Goal: Transaction & Acquisition: Purchase product/service

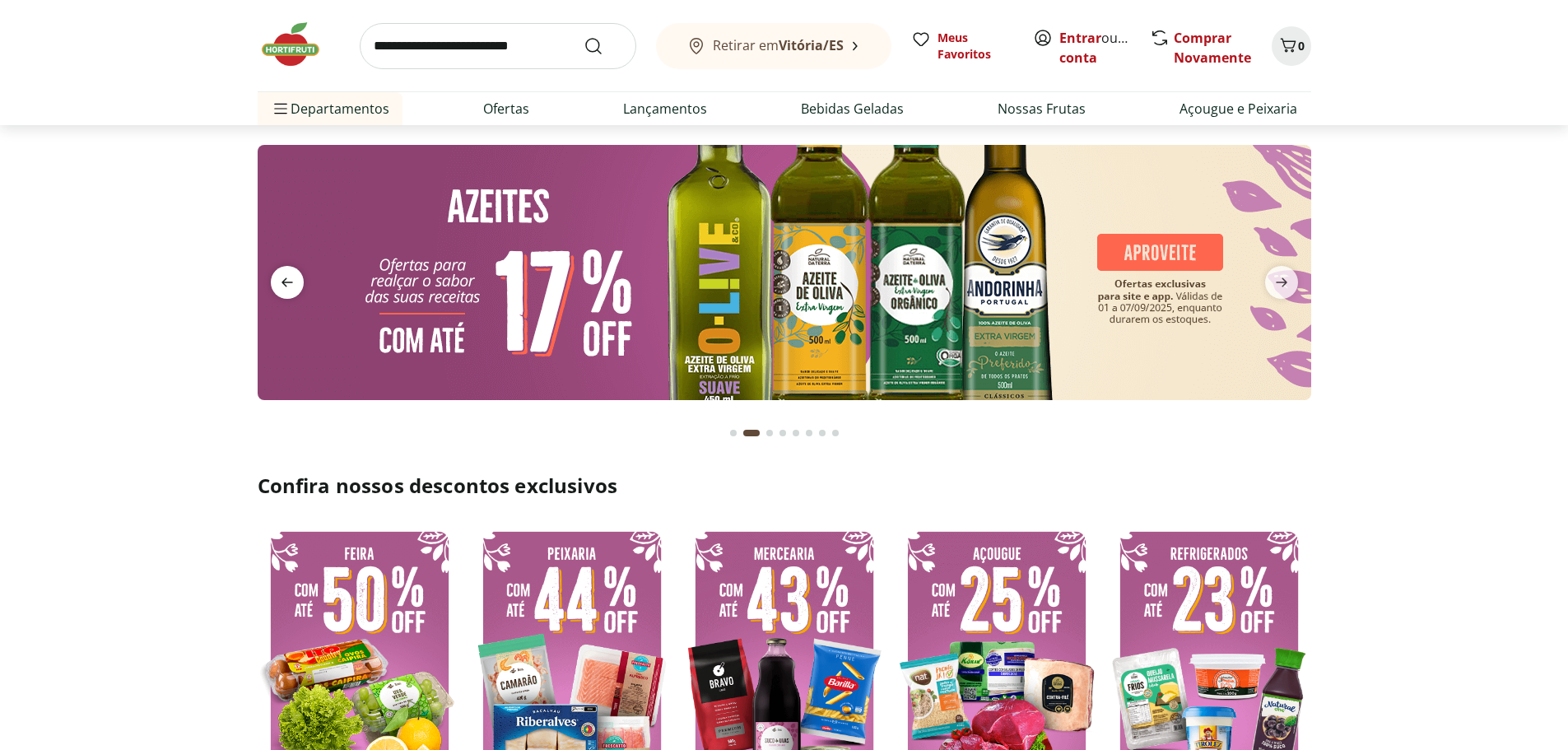
click at [286, 284] on icon "previous" at bounding box center [287, 282] width 20 height 20
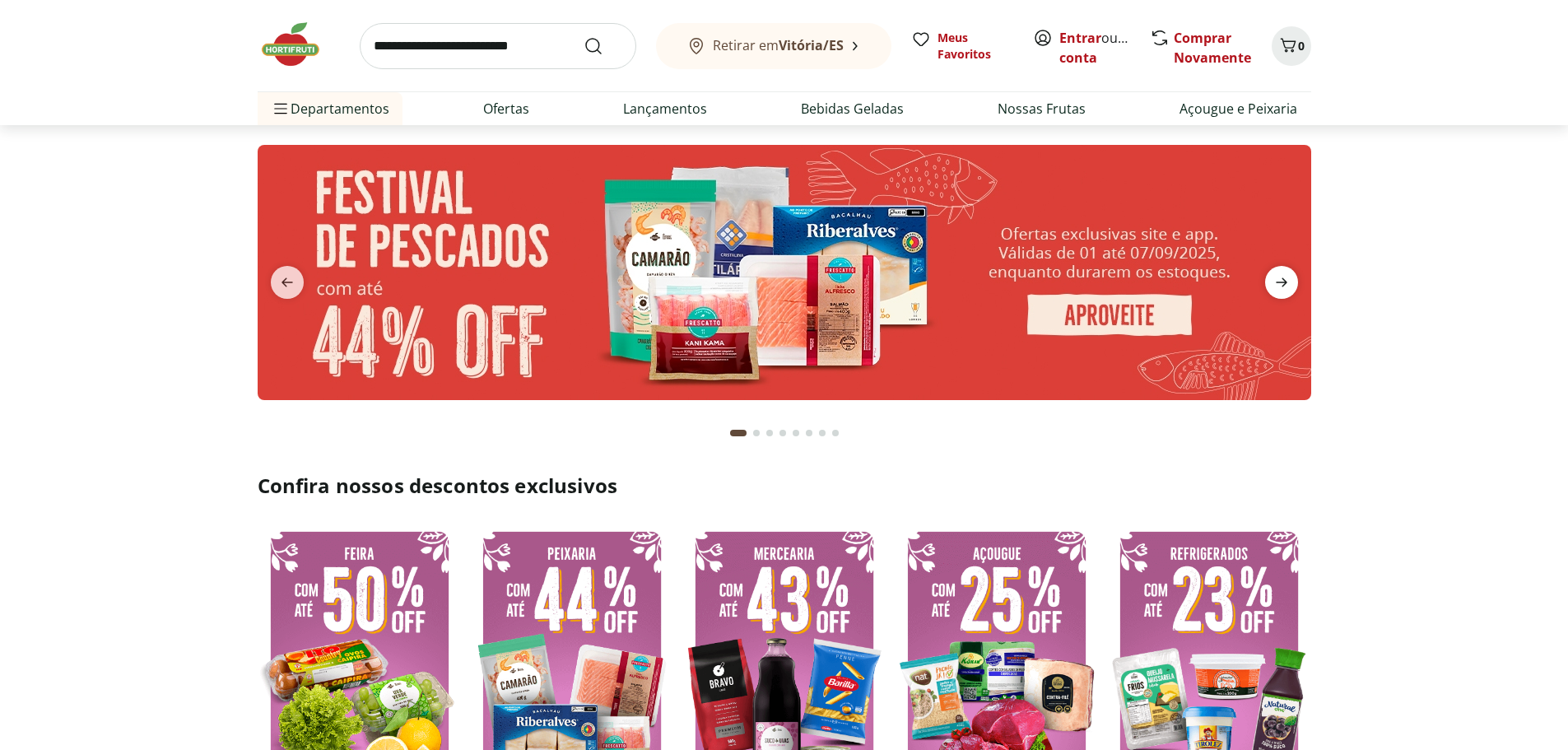
click at [1287, 284] on icon "next" at bounding box center [1281, 282] width 20 height 20
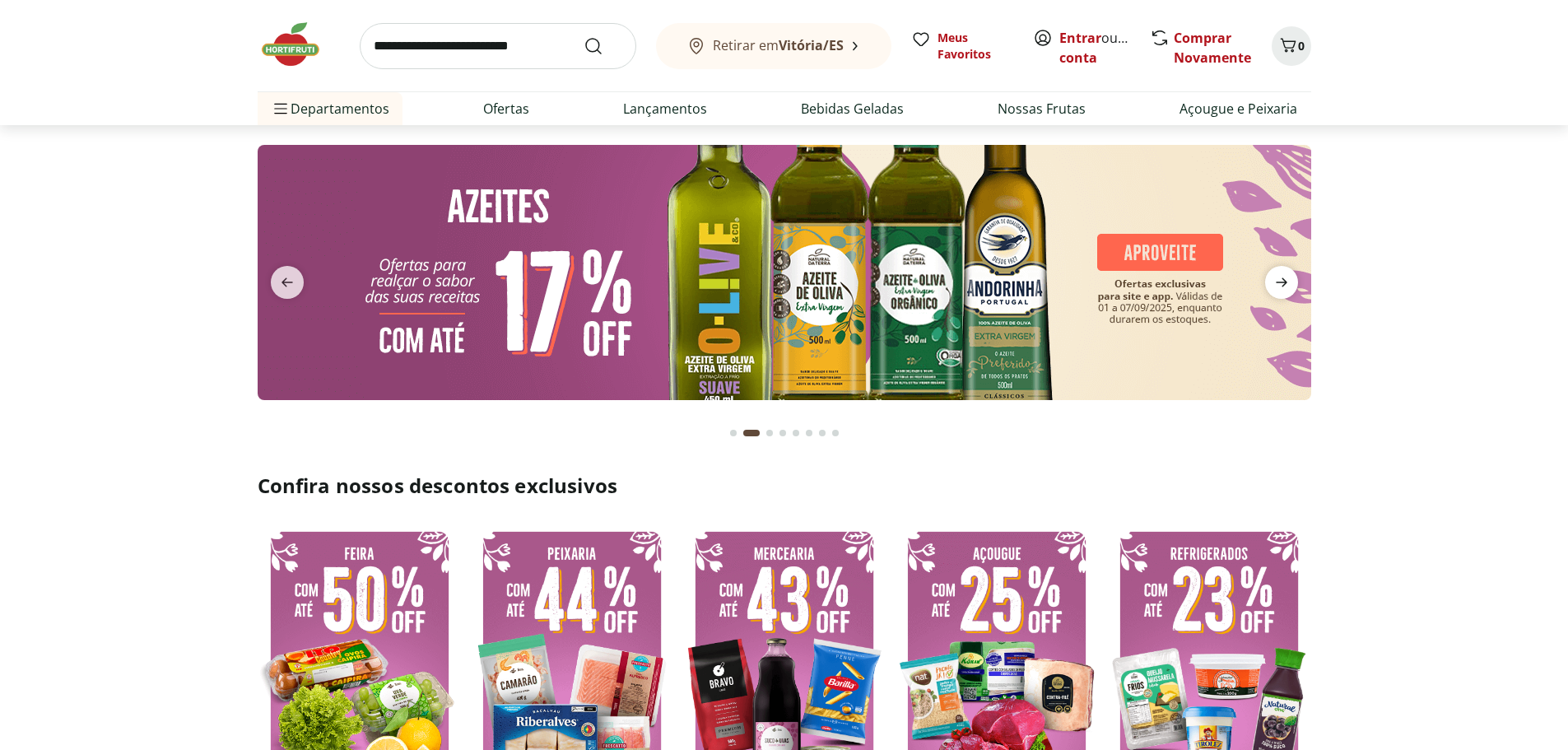
click at [1287, 284] on icon "next" at bounding box center [1281, 282] width 20 height 20
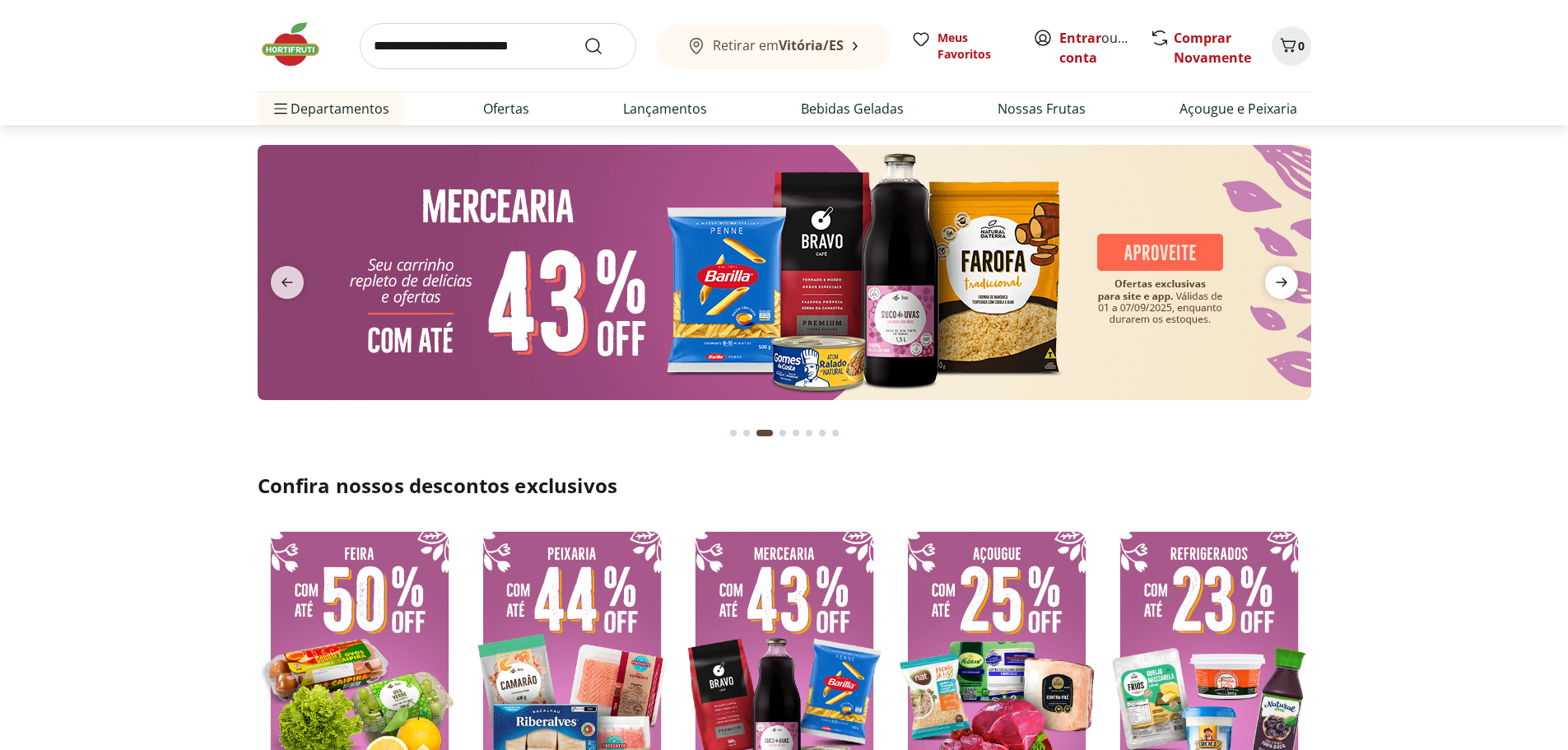
click at [1287, 284] on icon "next" at bounding box center [1281, 282] width 20 height 20
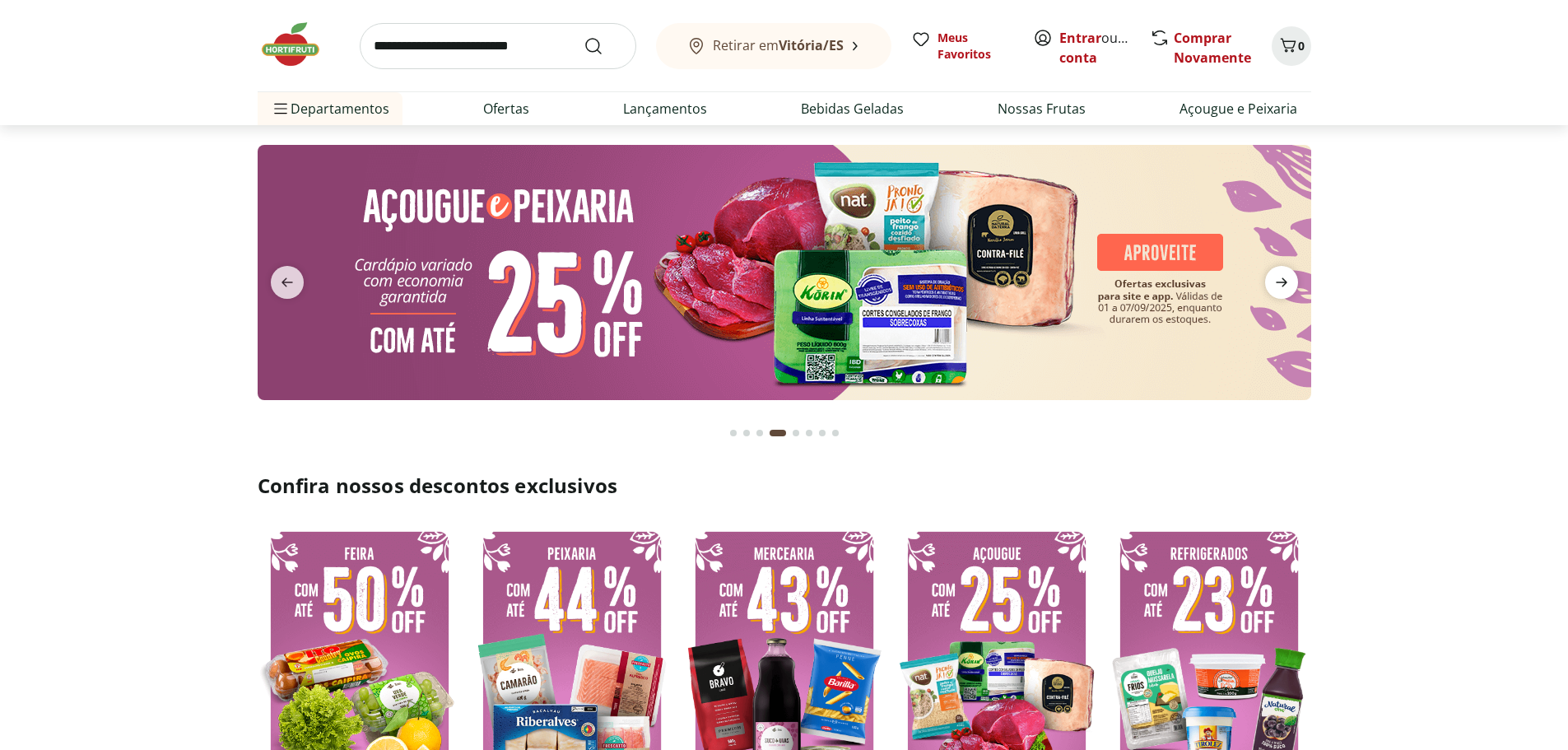
click at [1287, 284] on icon "next" at bounding box center [1281, 282] width 20 height 20
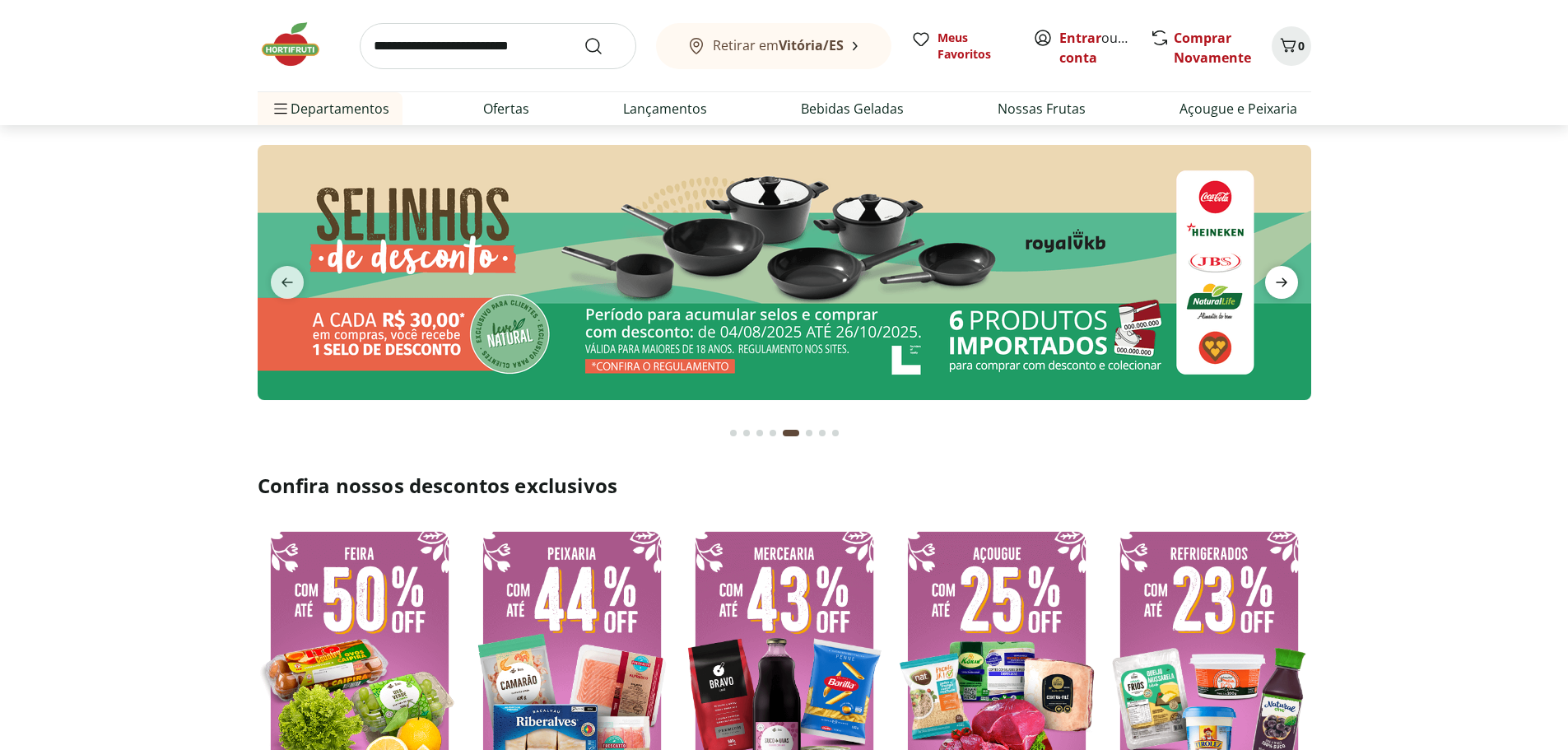
click at [1287, 284] on icon "next" at bounding box center [1281, 282] width 20 height 20
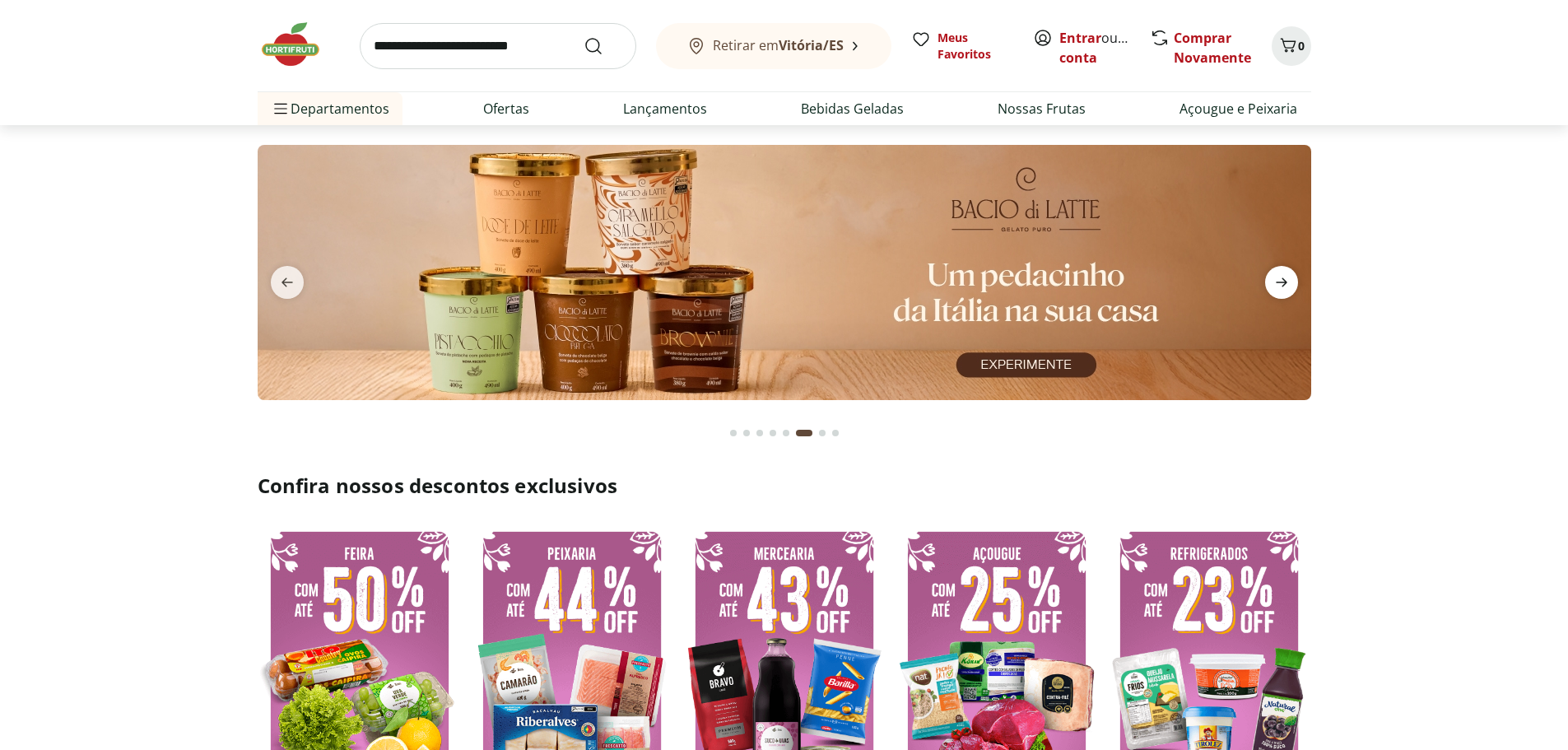
click at [1287, 284] on icon "next" at bounding box center [1281, 282] width 20 height 20
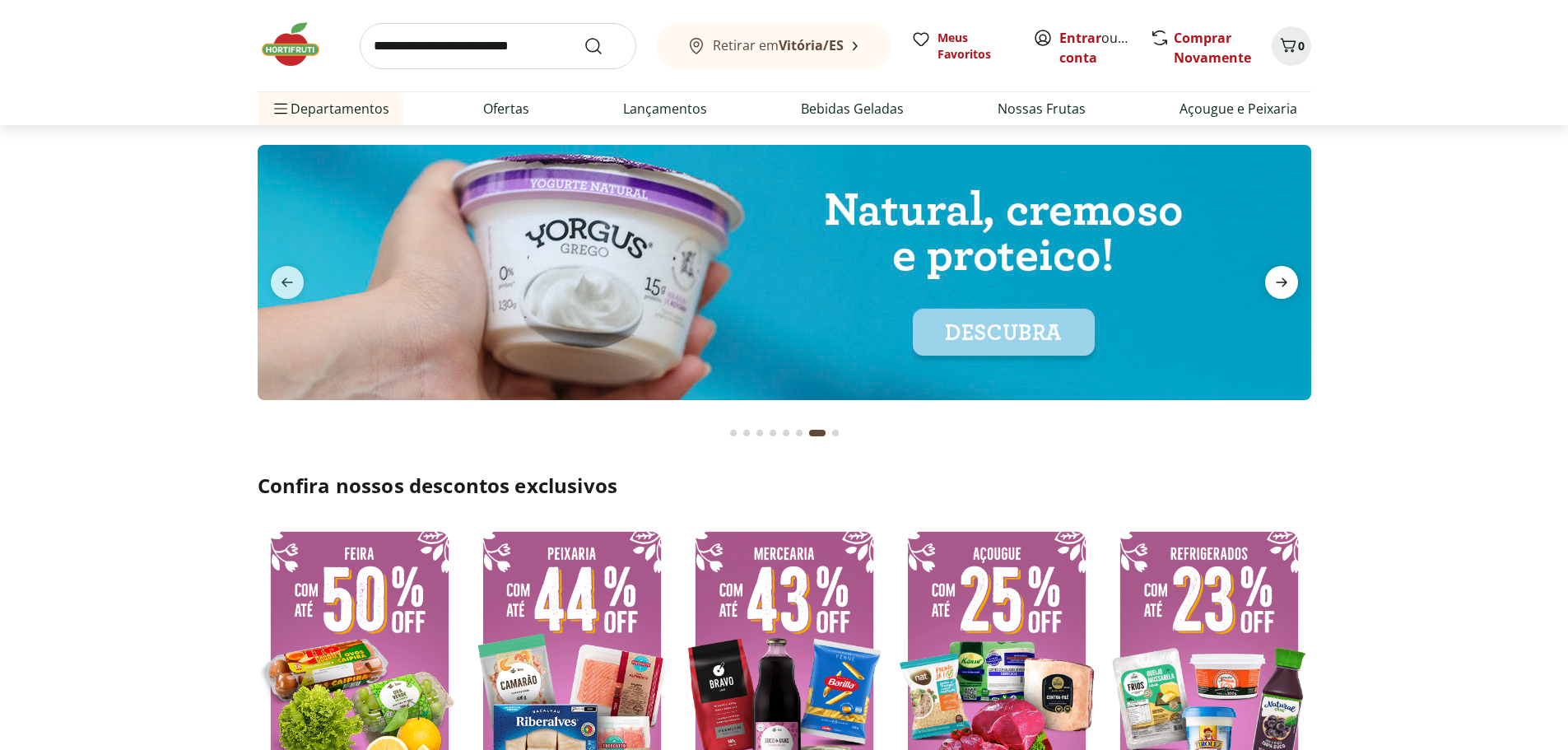
click at [1287, 284] on icon "next" at bounding box center [1281, 282] width 20 height 20
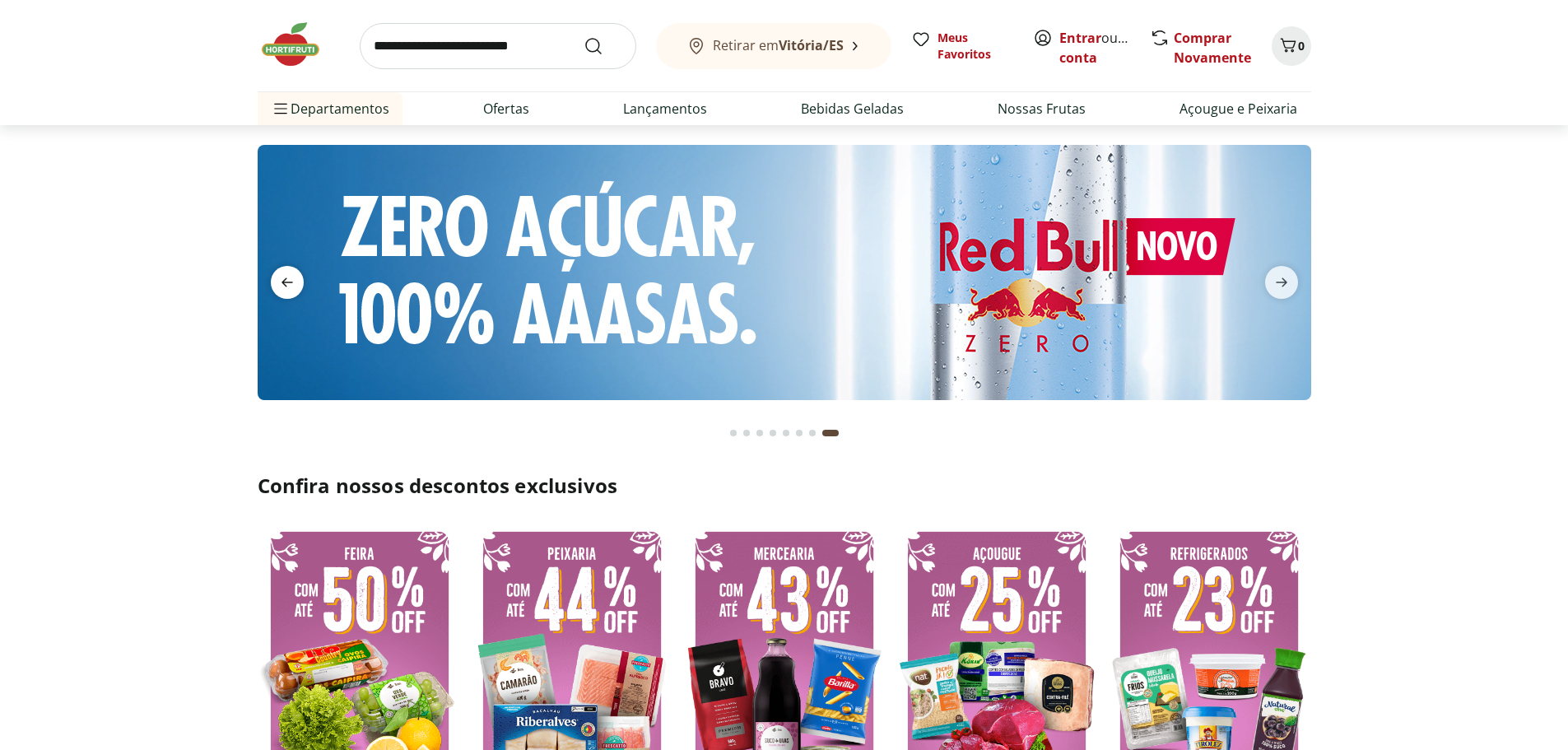
click at [295, 279] on span "previous" at bounding box center [287, 282] width 33 height 33
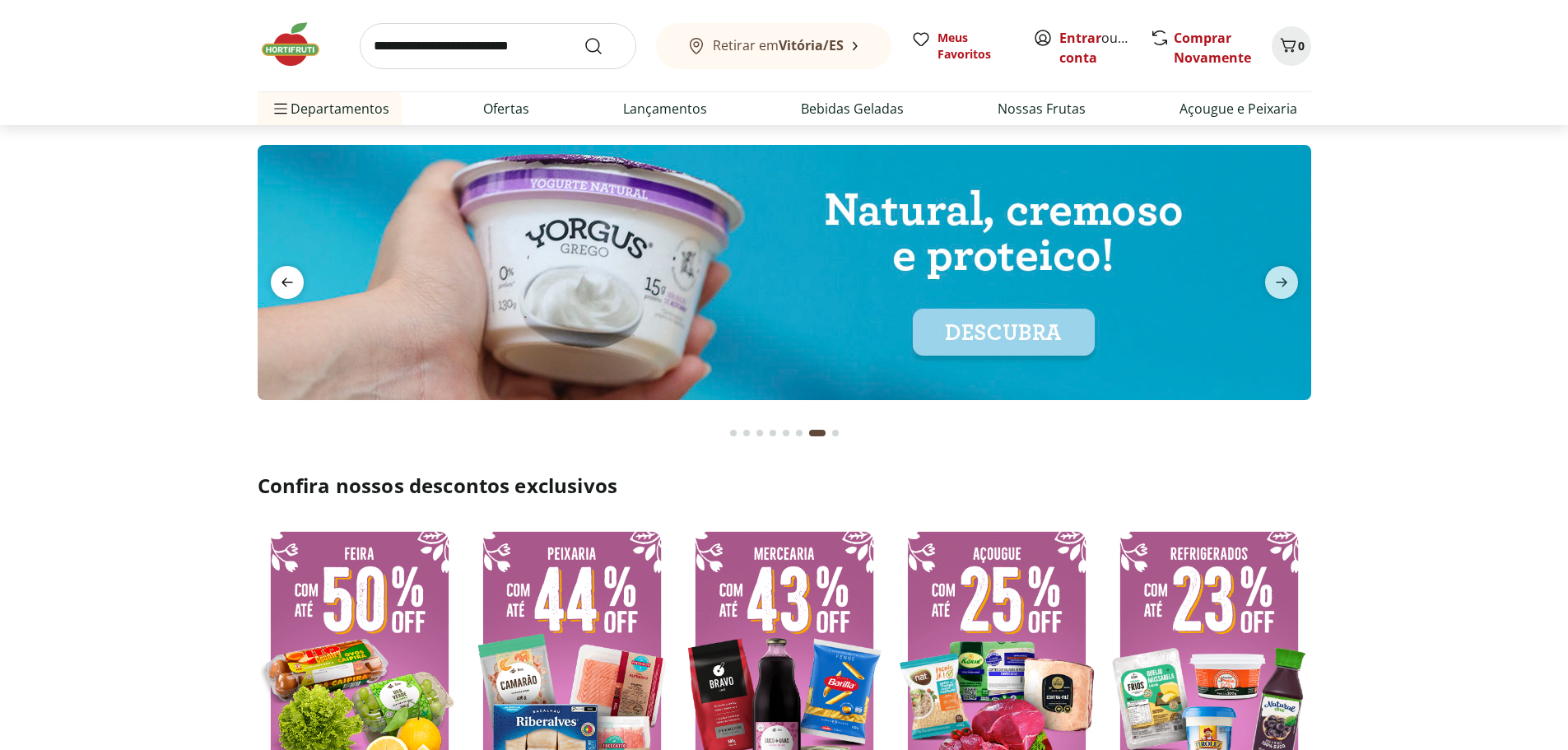
click at [286, 279] on icon "previous" at bounding box center [287, 283] width 11 height 9
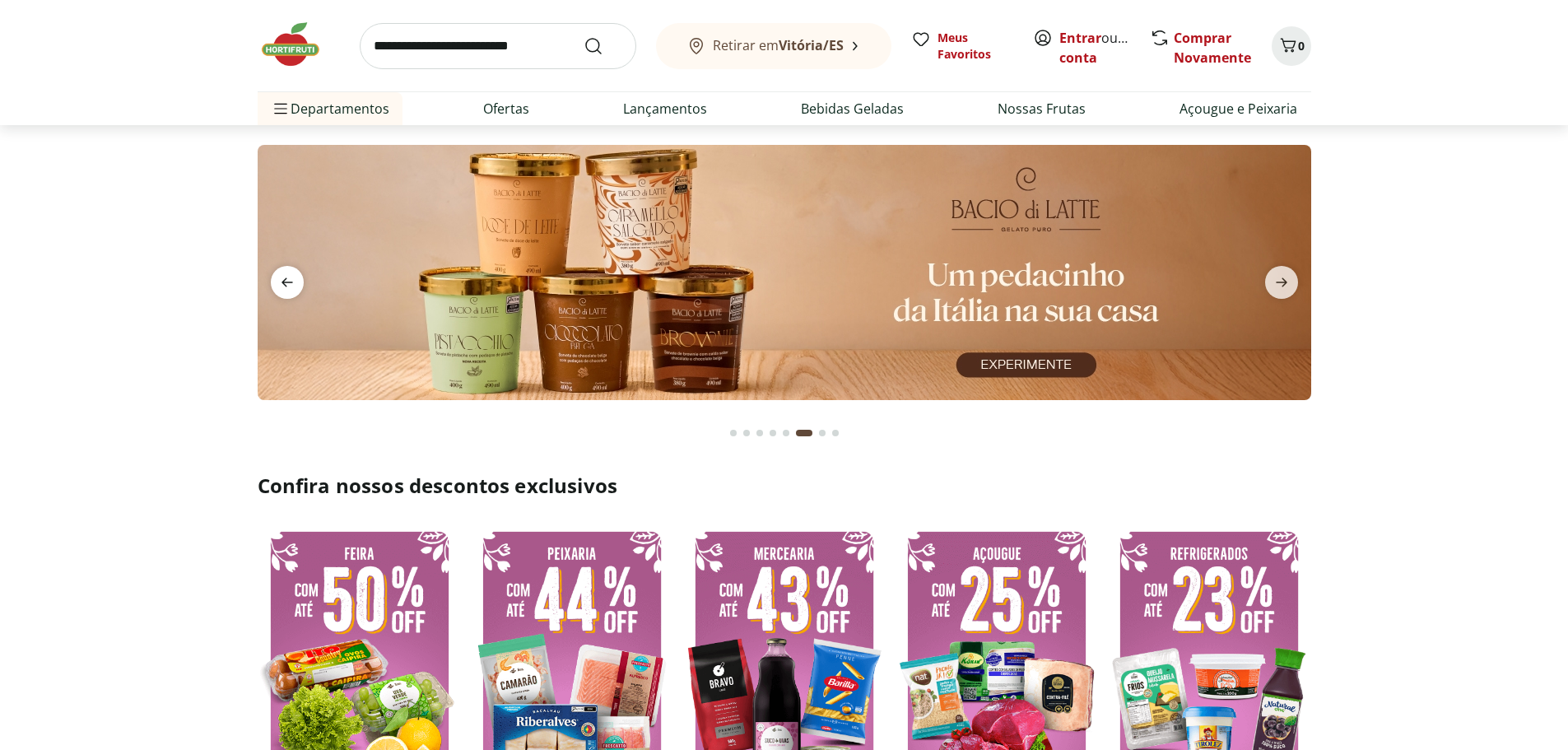
click at [290, 283] on icon "previous" at bounding box center [287, 283] width 11 height 9
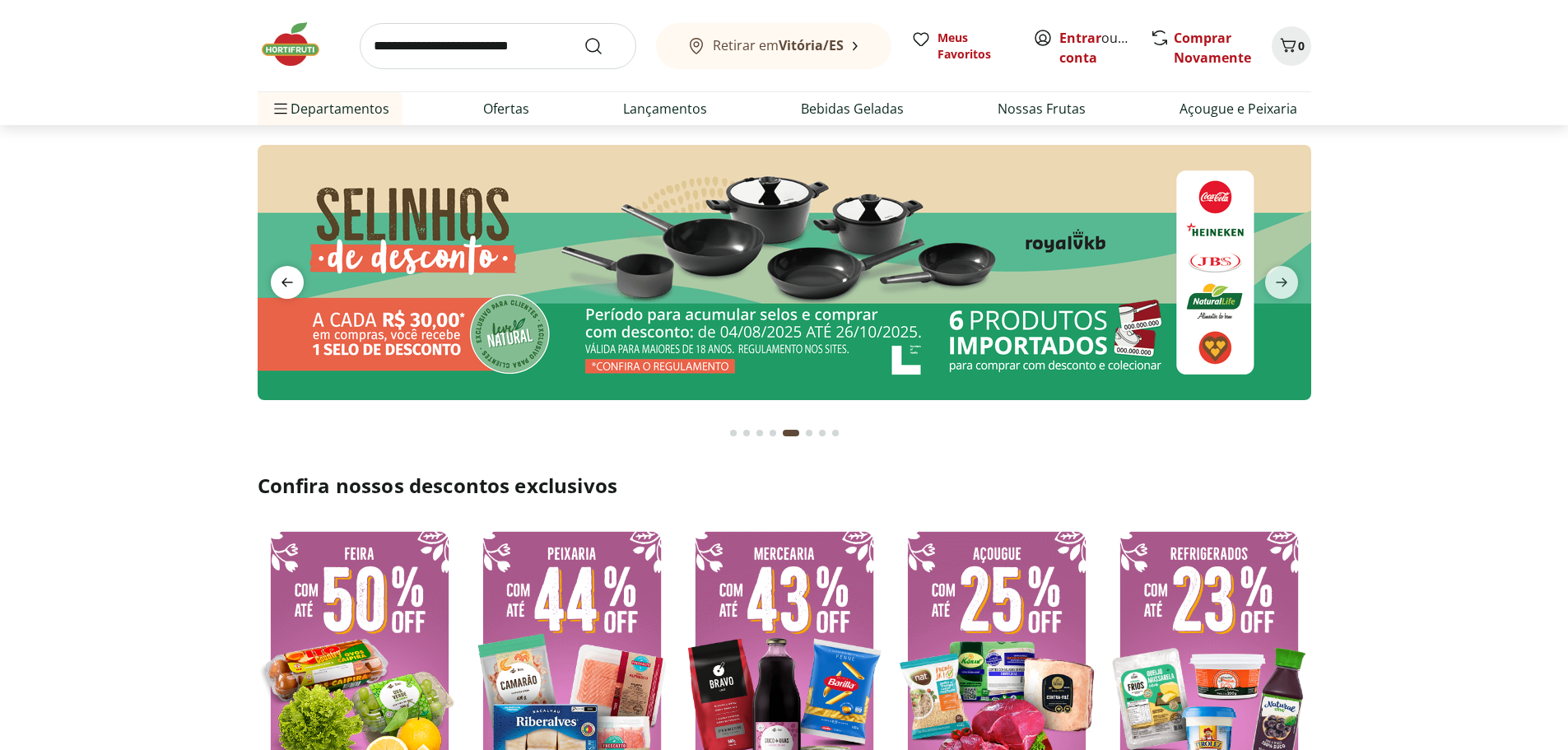
click at [290, 283] on icon "previous" at bounding box center [287, 283] width 11 height 9
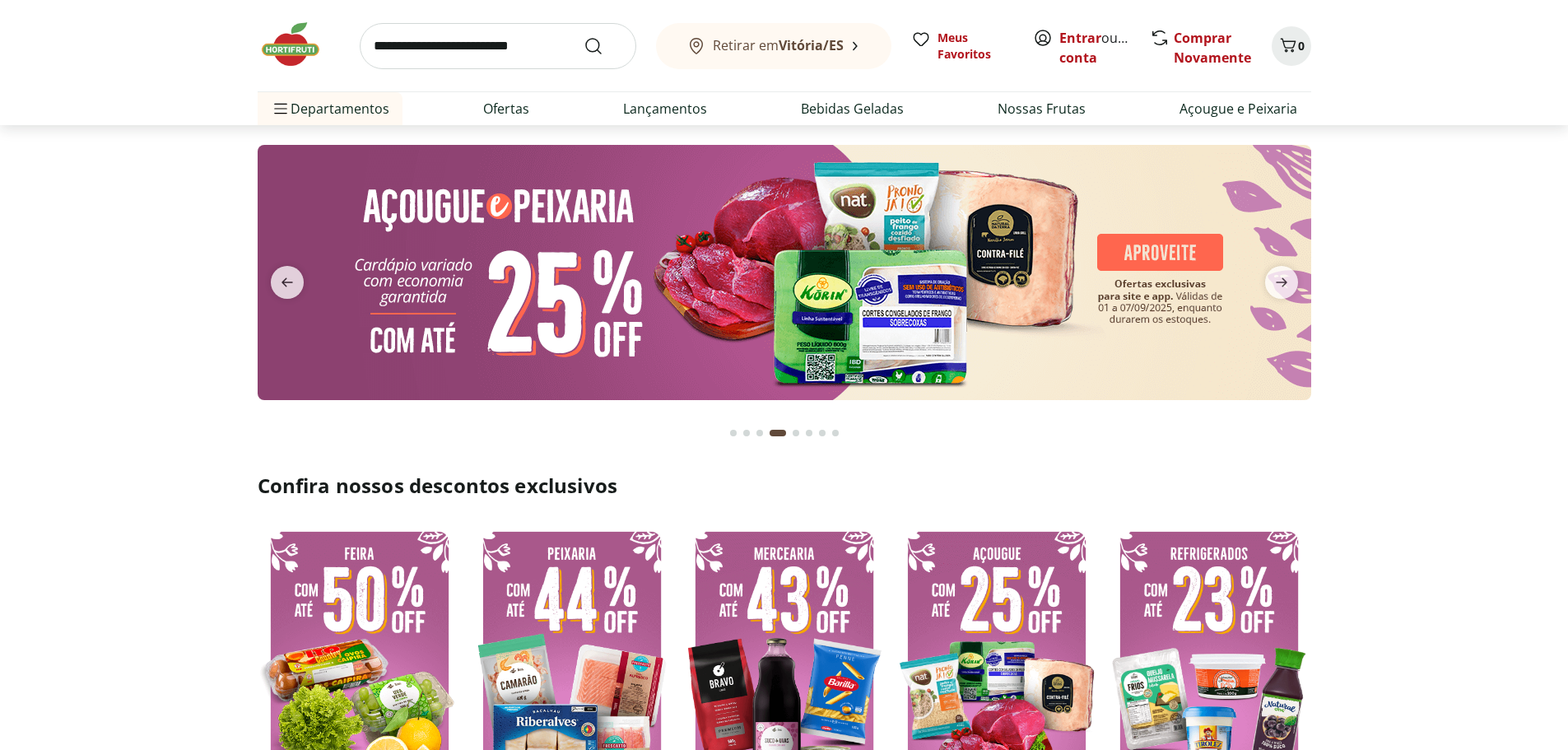
click at [757, 268] on img at bounding box center [784, 273] width 1053 height 255
select select "**********"
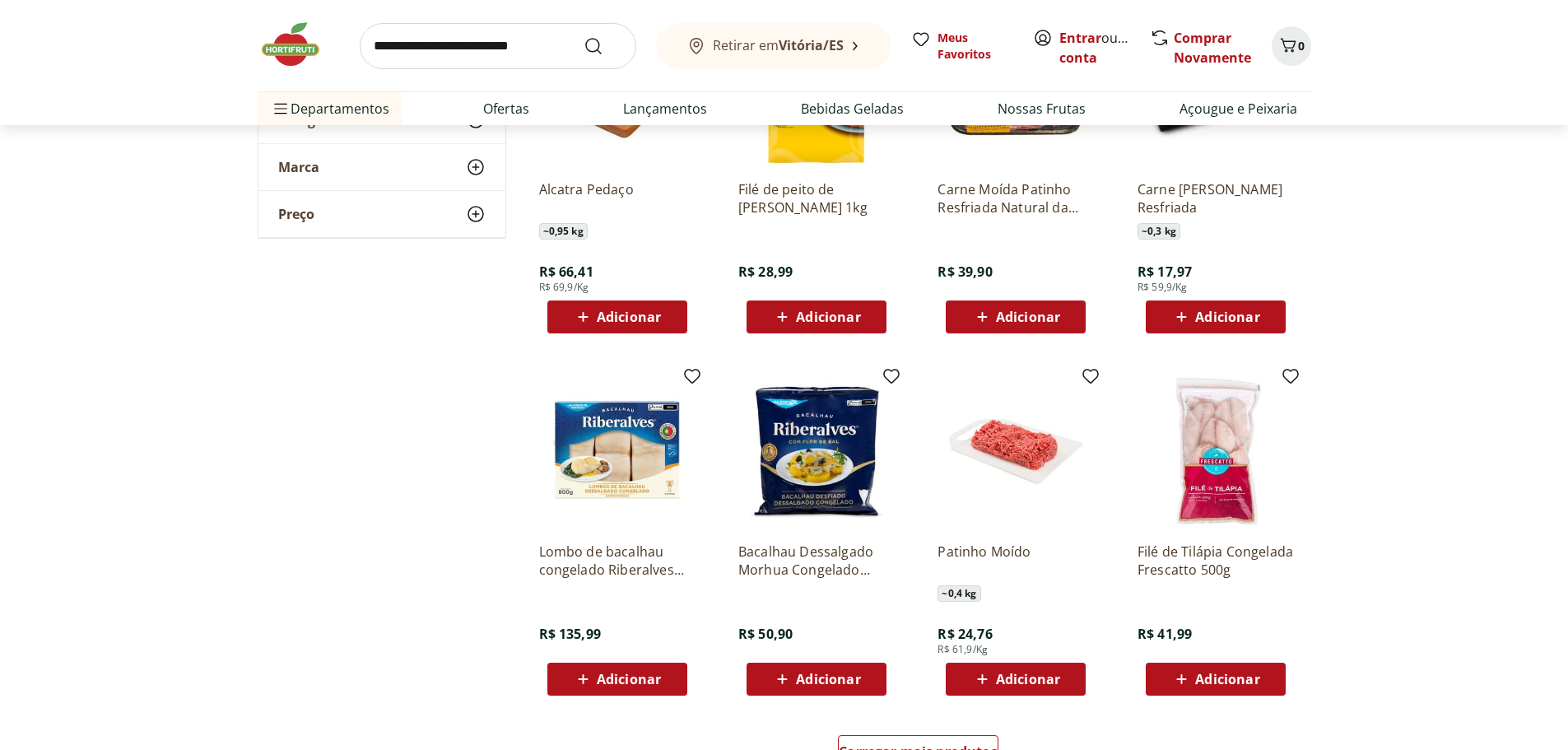
scroll to position [741, 0]
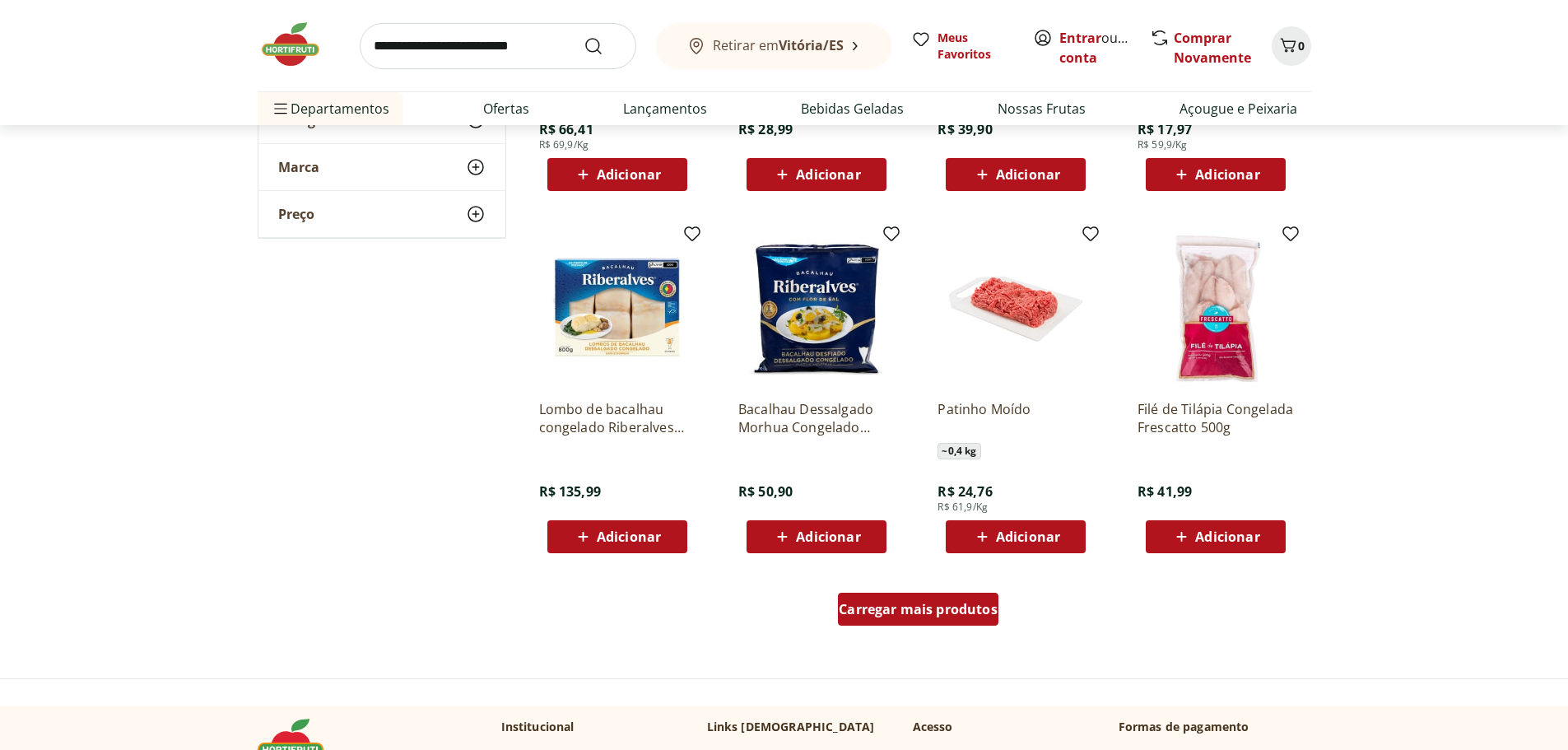
click at [918, 614] on span "Carregar mais produtos" at bounding box center [918, 609] width 159 height 13
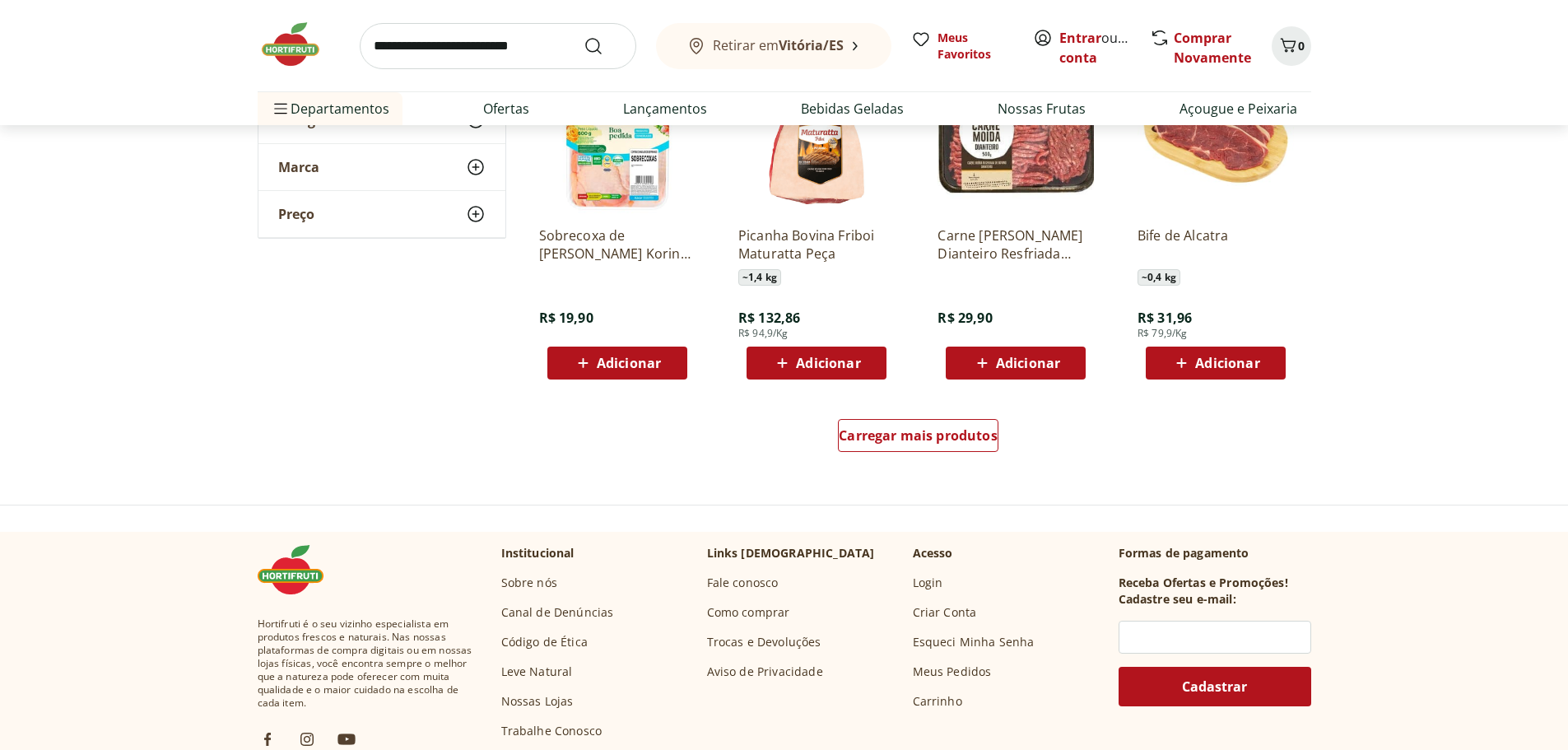
scroll to position [2223, 0]
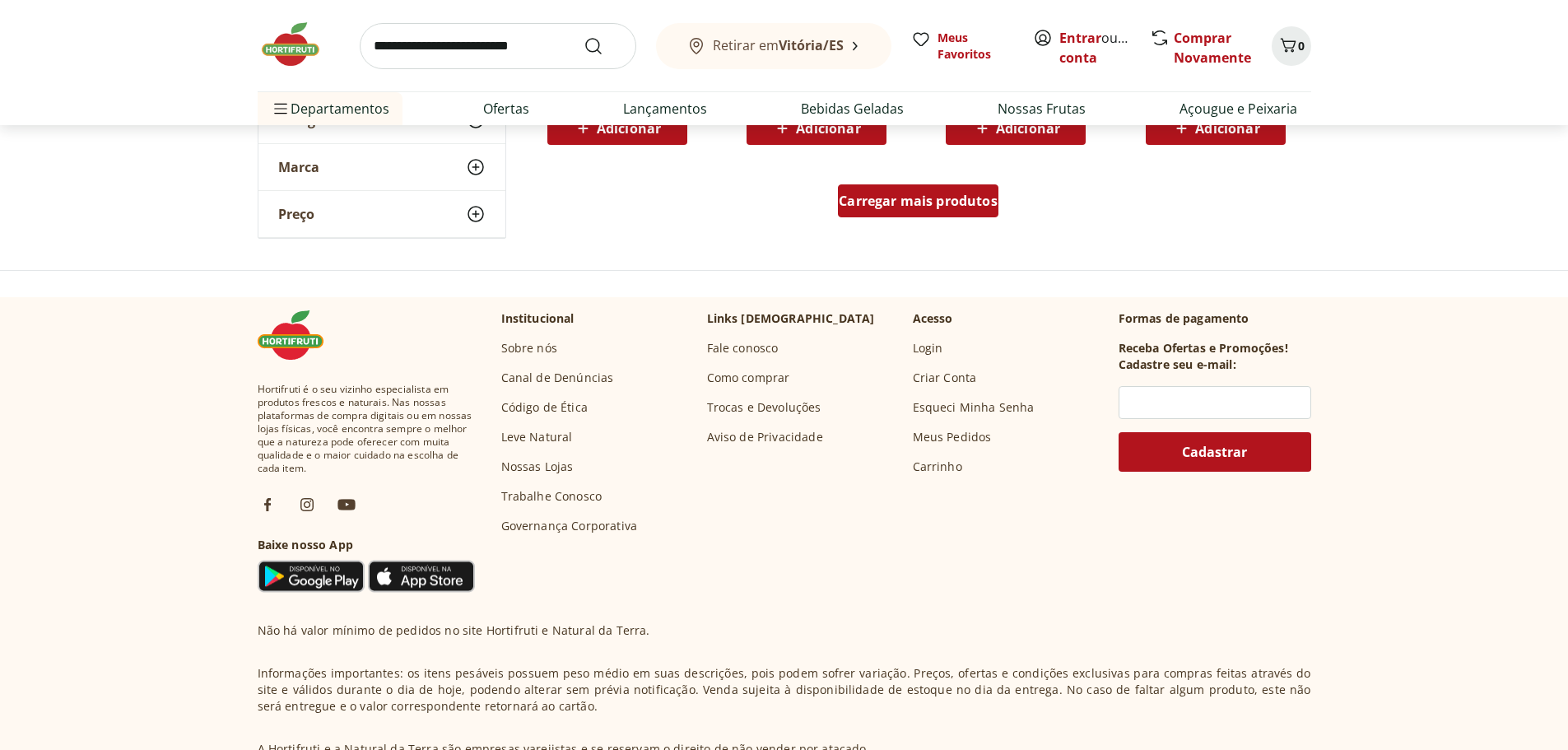
click at [911, 210] on div "Carregar mais produtos" at bounding box center [918, 201] width 160 height 33
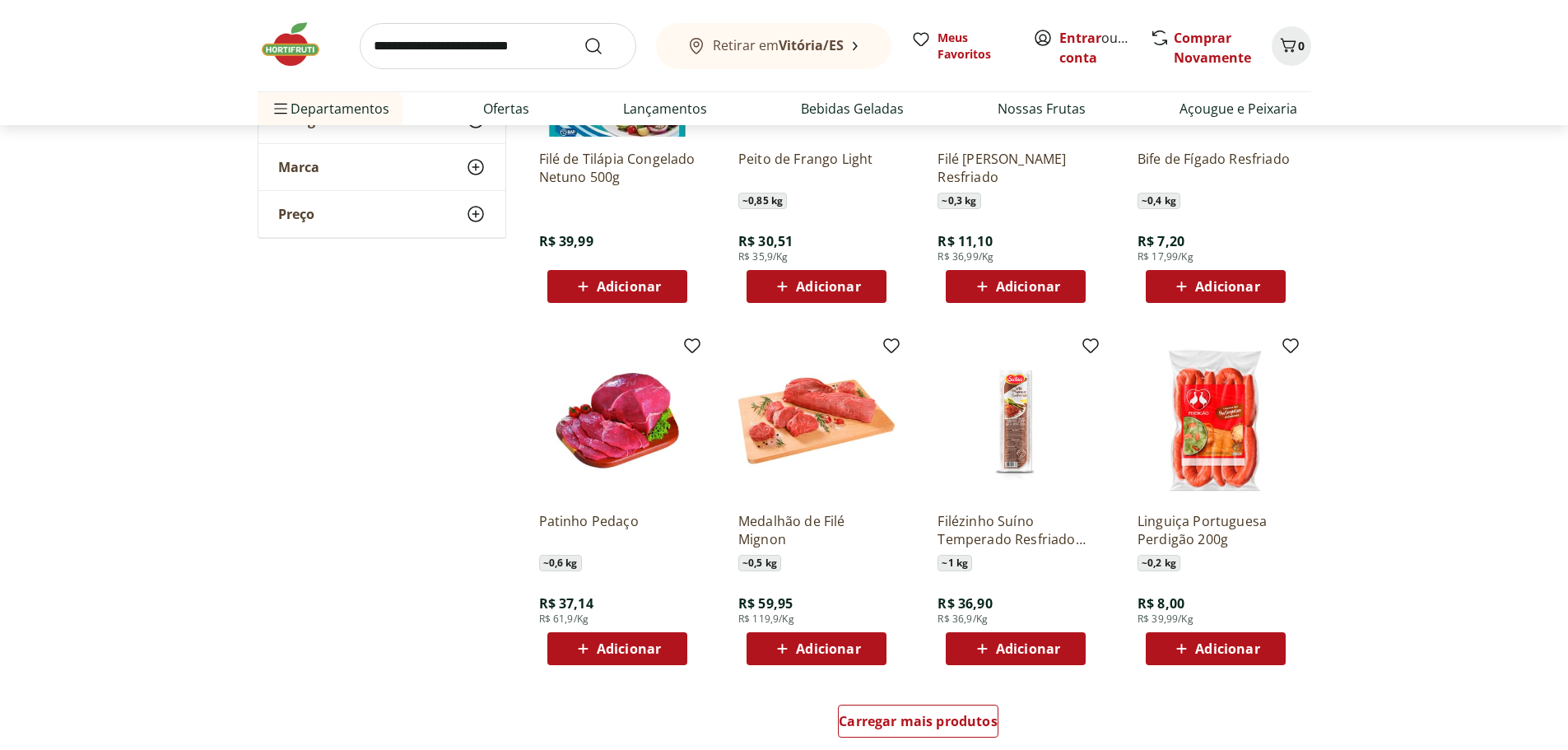
scroll to position [2799, 0]
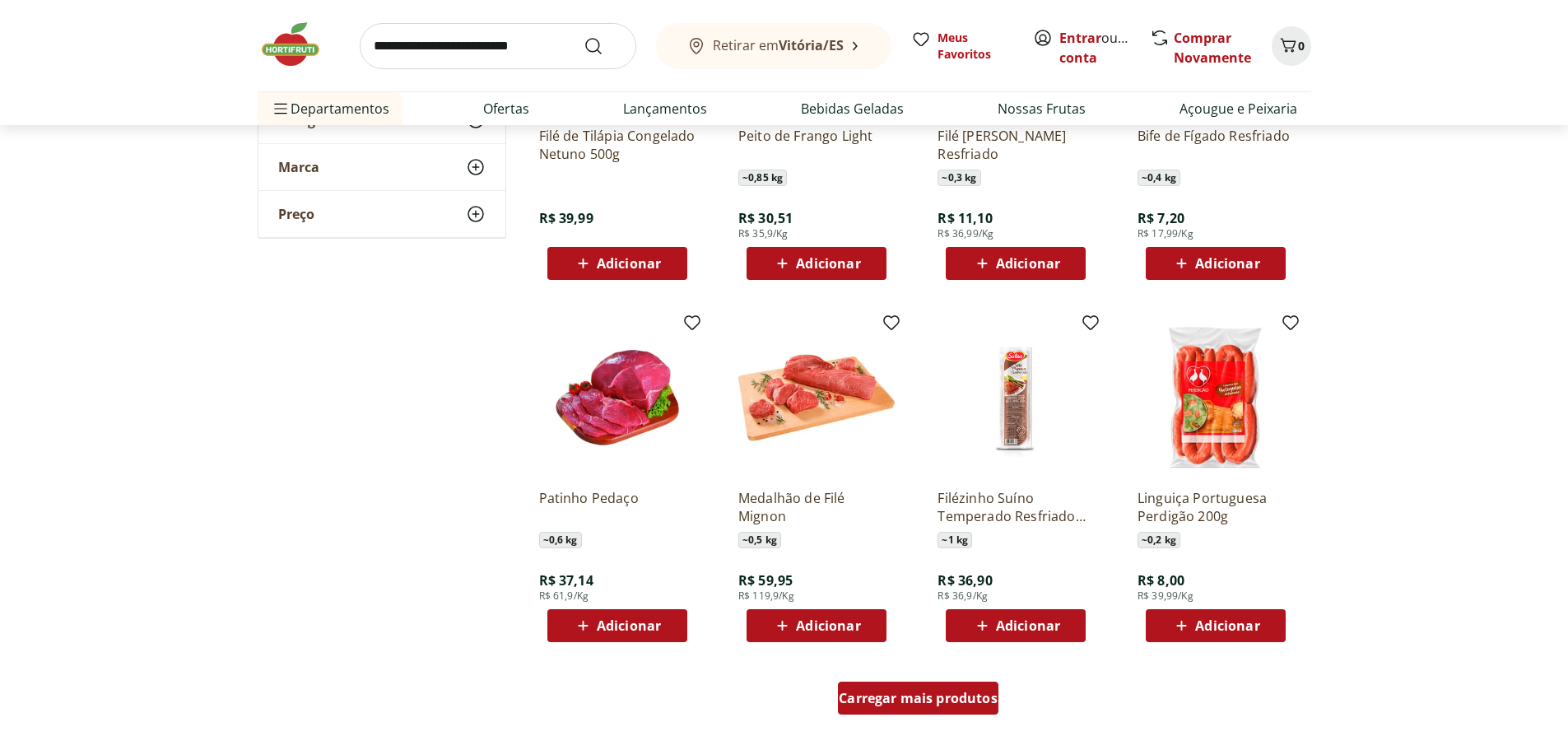
click at [936, 698] on span "Carregar mais produtos" at bounding box center [918, 698] width 159 height 13
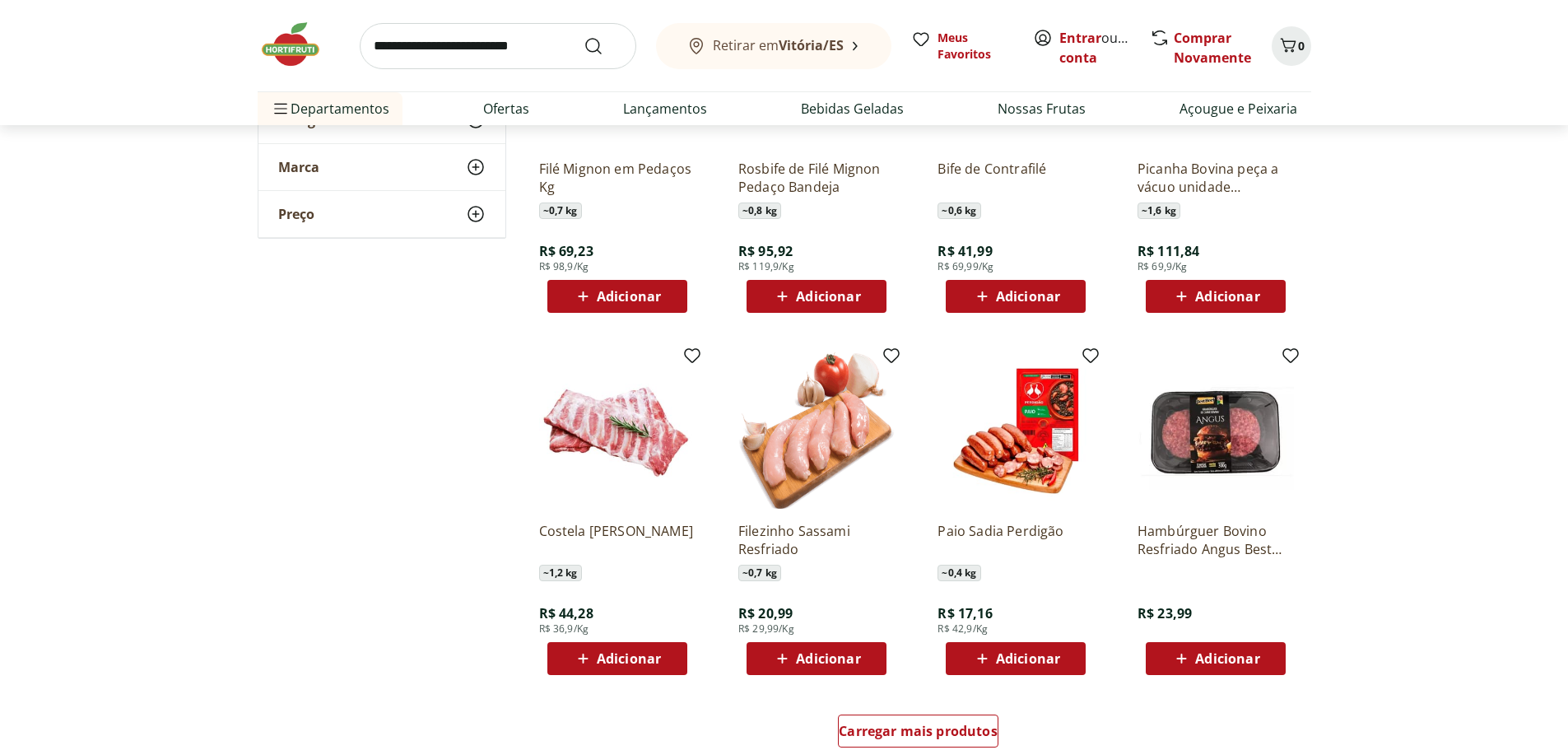
scroll to position [4034, 0]
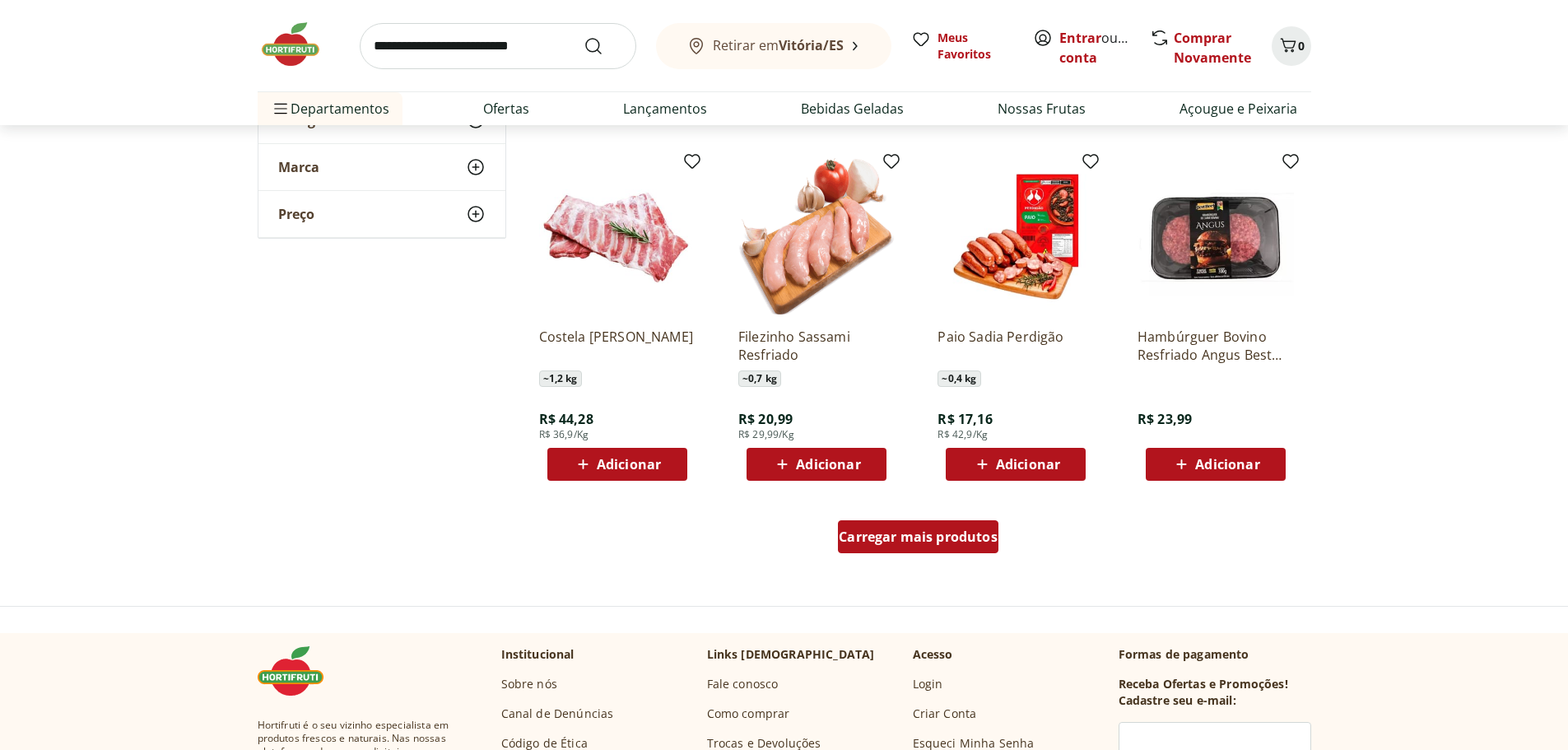
click at [886, 538] on span "Carregar mais produtos" at bounding box center [918, 537] width 159 height 13
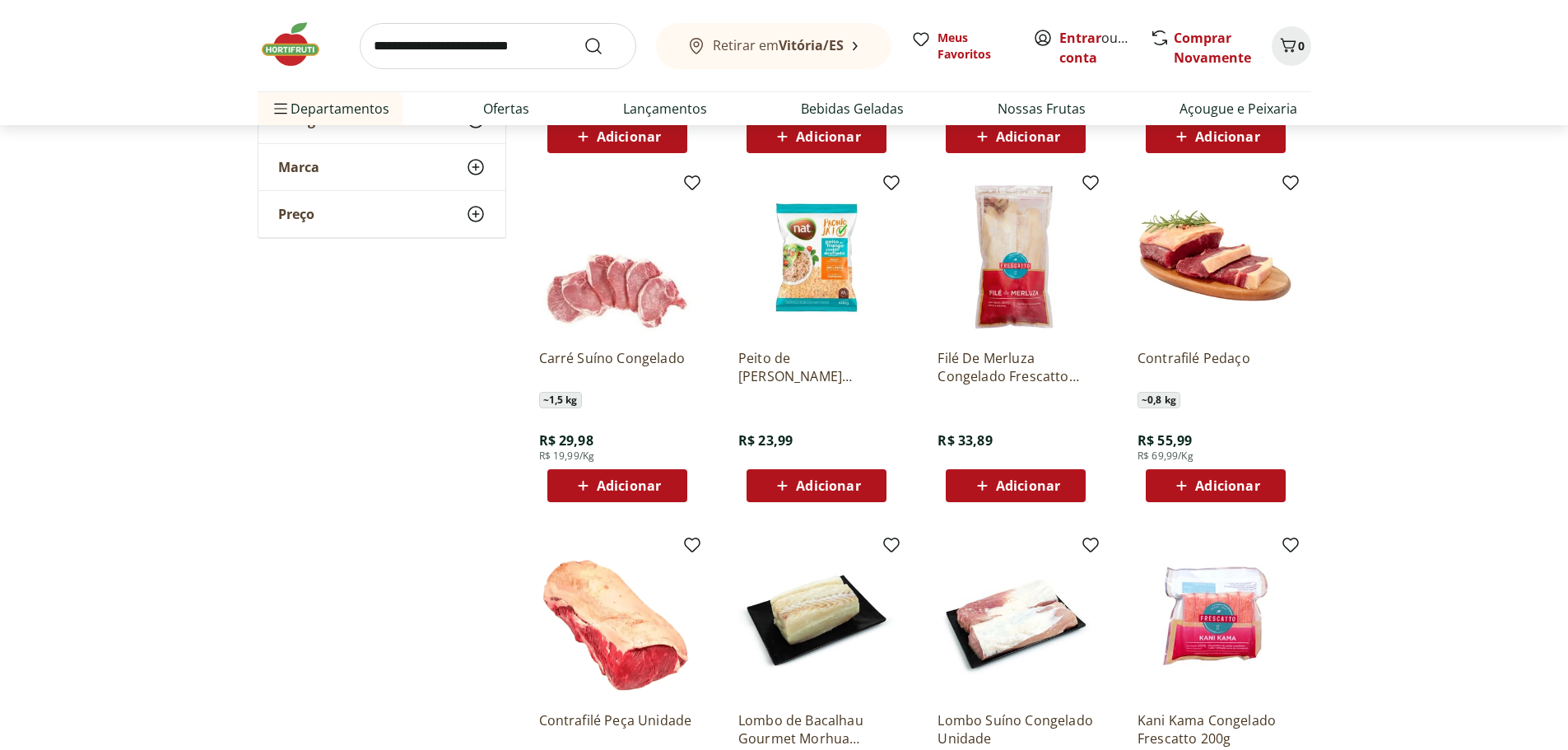
scroll to position [4528, 0]
